Goal: Browse casually: Explore the website without a specific task or goal

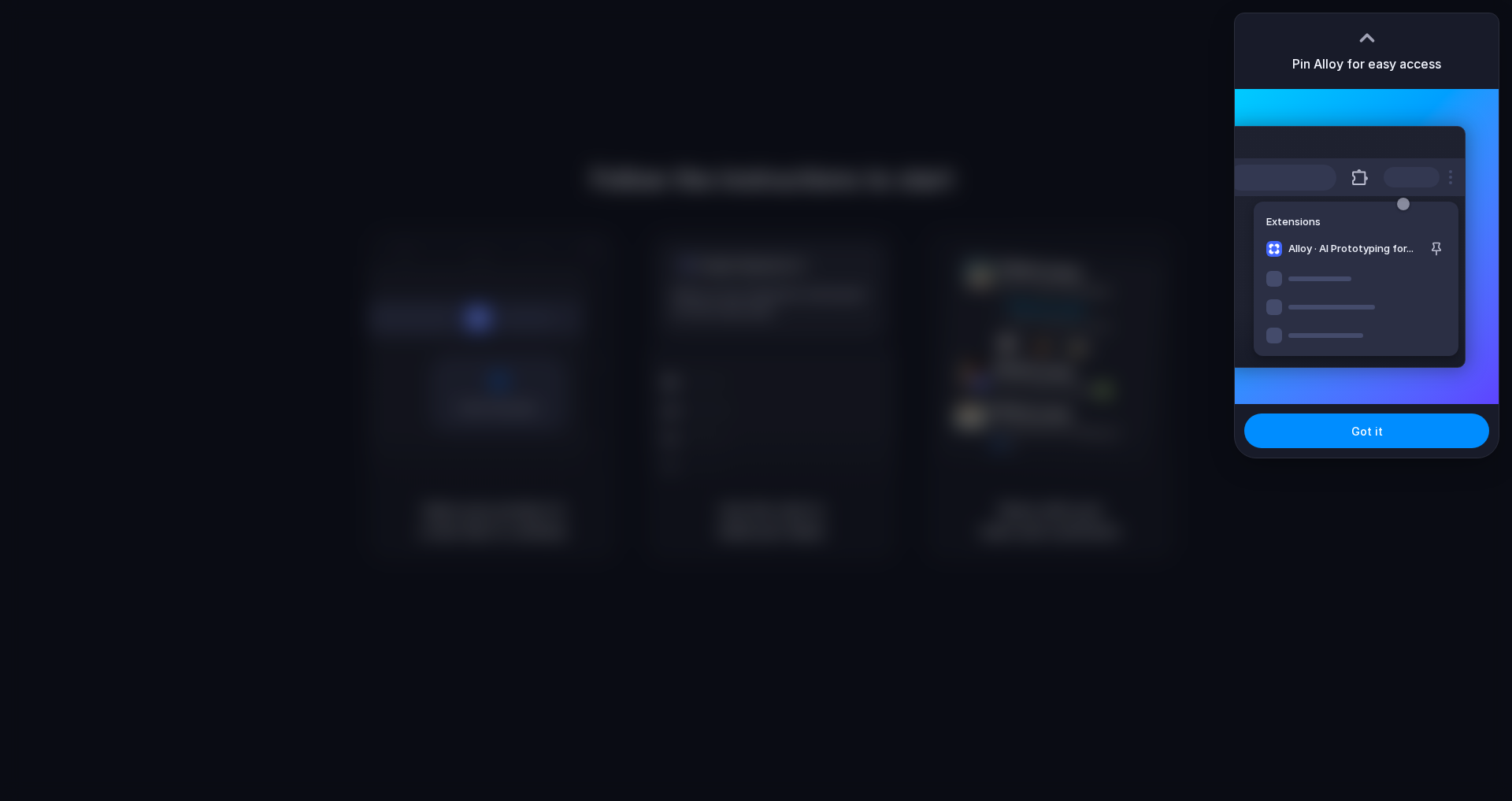
click at [967, 117] on div at bounding box center [756, 400] width 1512 height 801
click at [1364, 26] on div at bounding box center [1367, 38] width 24 height 24
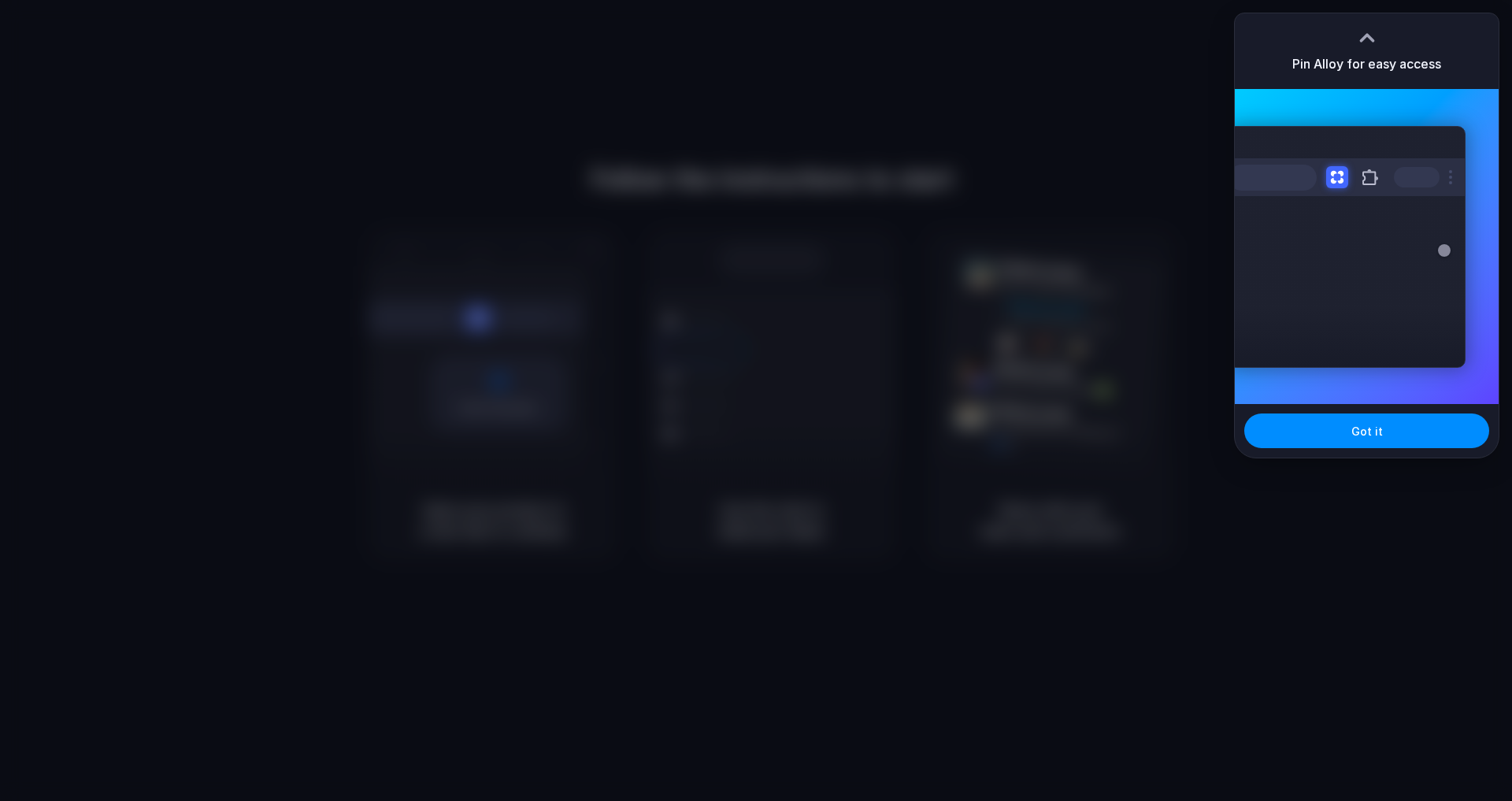
click at [1372, 35] on div at bounding box center [1367, 38] width 24 height 24
click at [1367, 430] on span "Got it" at bounding box center [1367, 431] width 31 height 16
